Goal: Task Accomplishment & Management: Manage account settings

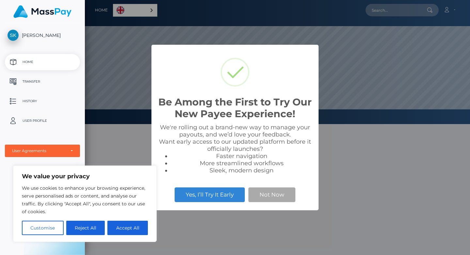
scroll to position [124, 385]
click at [87, 227] on button "Reject All" at bounding box center [85, 227] width 39 height 14
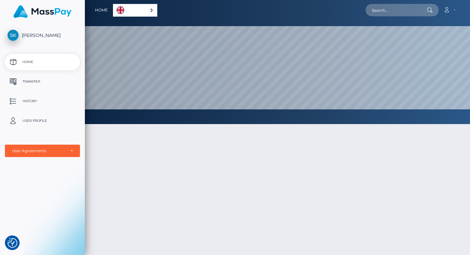
click at [146, 10] on div "English" at bounding box center [135, 10] width 44 height 13
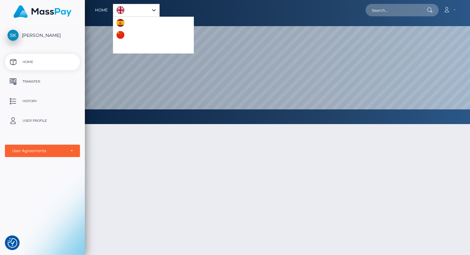
click at [134, 167] on div at bounding box center [277, 221] width 385 height 215
click at [69, 31] on link "[PERSON_NAME]" at bounding box center [42, 35] width 85 height 11
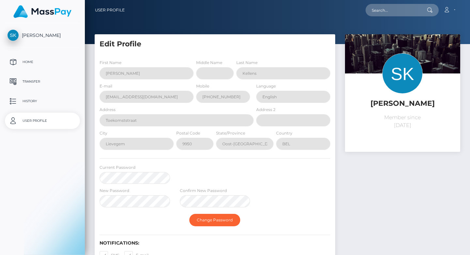
select select
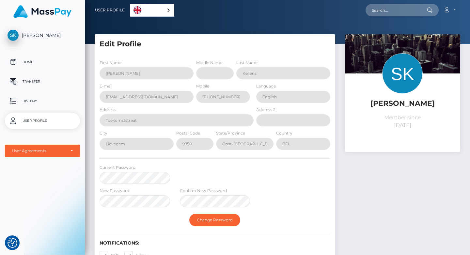
click at [258, 180] on div "Current Password" at bounding box center [215, 175] width 240 height 23
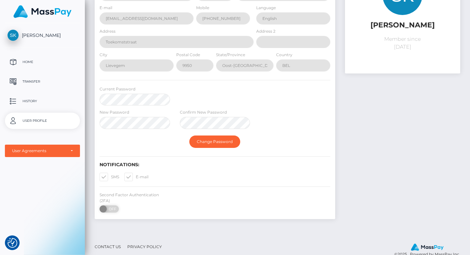
scroll to position [85, 0]
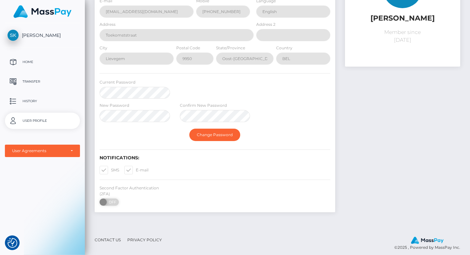
click at [111, 171] on span at bounding box center [111, 169] width 0 height 5
click at [111, 170] on input "SMS" at bounding box center [113, 168] width 4 height 4
checkbox input "false"
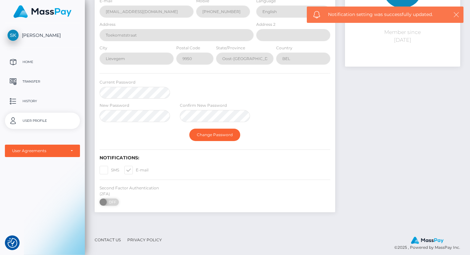
click at [456, 14] on icon "button" at bounding box center [456, 14] width 7 height 7
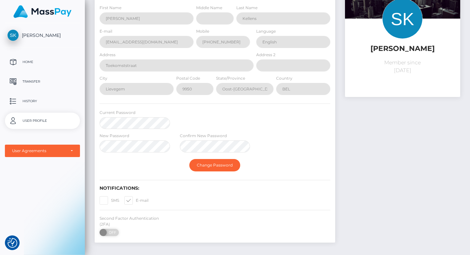
scroll to position [0, 0]
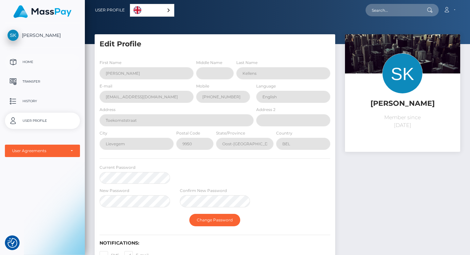
click at [42, 60] on p "Home" at bounding box center [43, 62] width 70 height 10
click at [34, 99] on p "History" at bounding box center [43, 101] width 70 height 10
click at [19, 35] on span "[PERSON_NAME]" at bounding box center [42, 35] width 75 height 6
click at [72, 151] on div "User Agreements" at bounding box center [42, 150] width 61 height 5
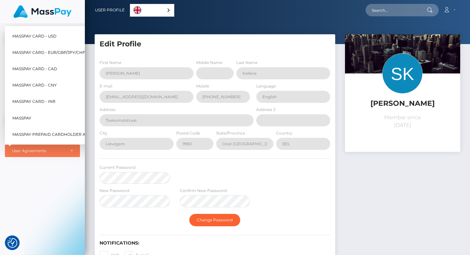
click at [55, 53] on span "MassPay Card - EUR/GBP/JPY/CHF/AUD" at bounding box center [53, 52] width 83 height 8
select select "2"
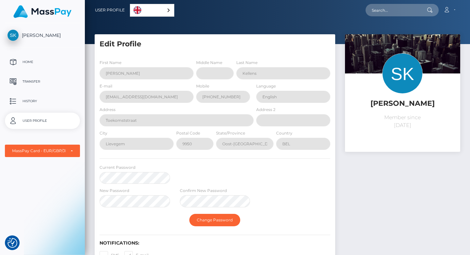
click at [266, 47] on h5 "Edit Profile" at bounding box center [214, 44] width 231 height 10
click at [28, 81] on p "Transfer" at bounding box center [43, 82] width 70 height 10
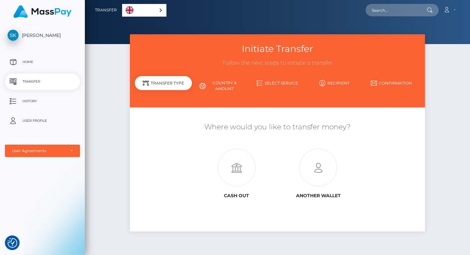
scroll to position [25, 0]
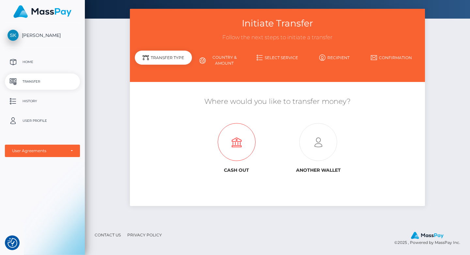
click at [244, 149] on icon at bounding box center [236, 142] width 82 height 38
